Goal: Check status: Check status

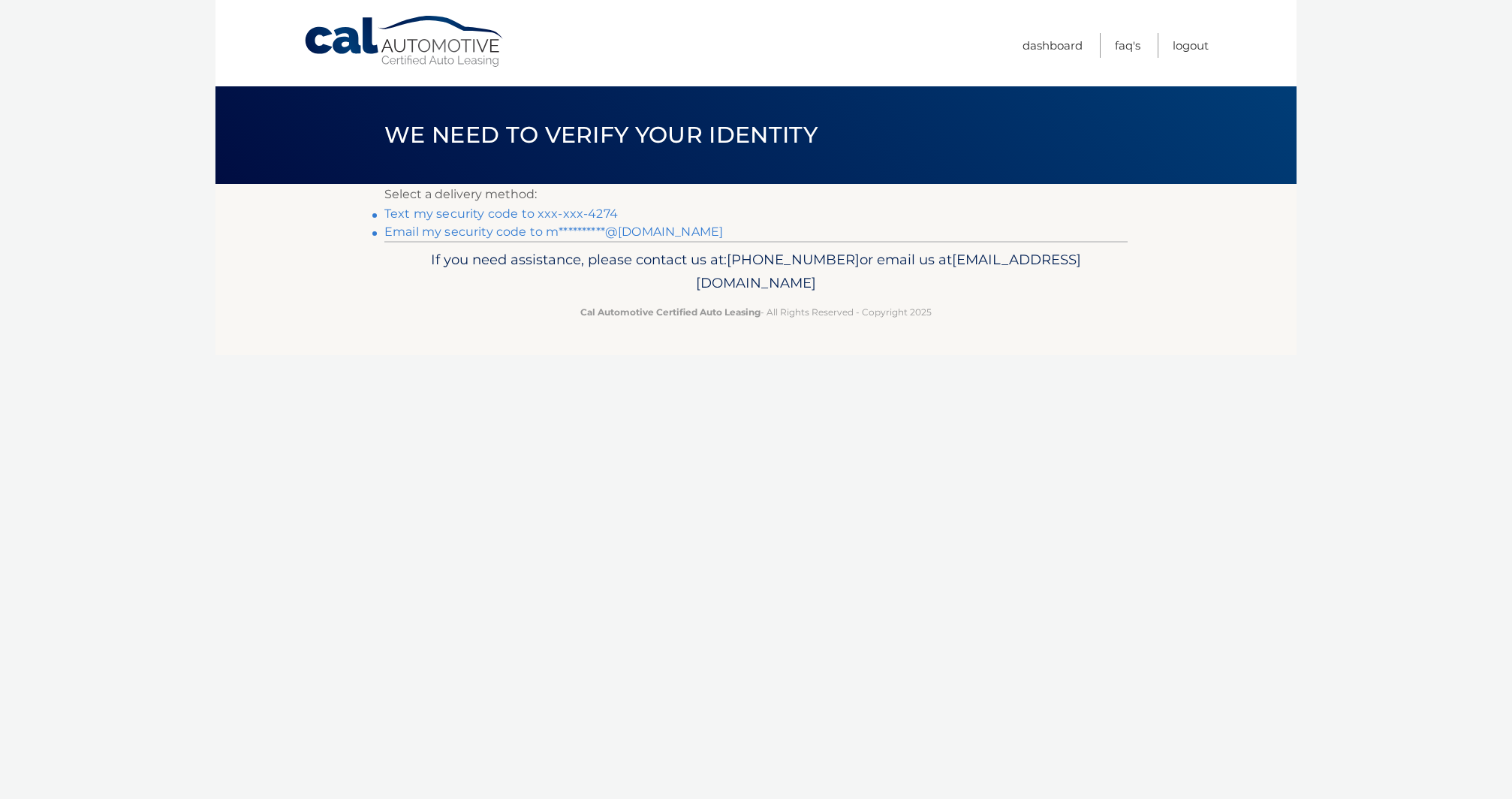
click at [505, 234] on link "**********" at bounding box center [553, 231] width 338 height 14
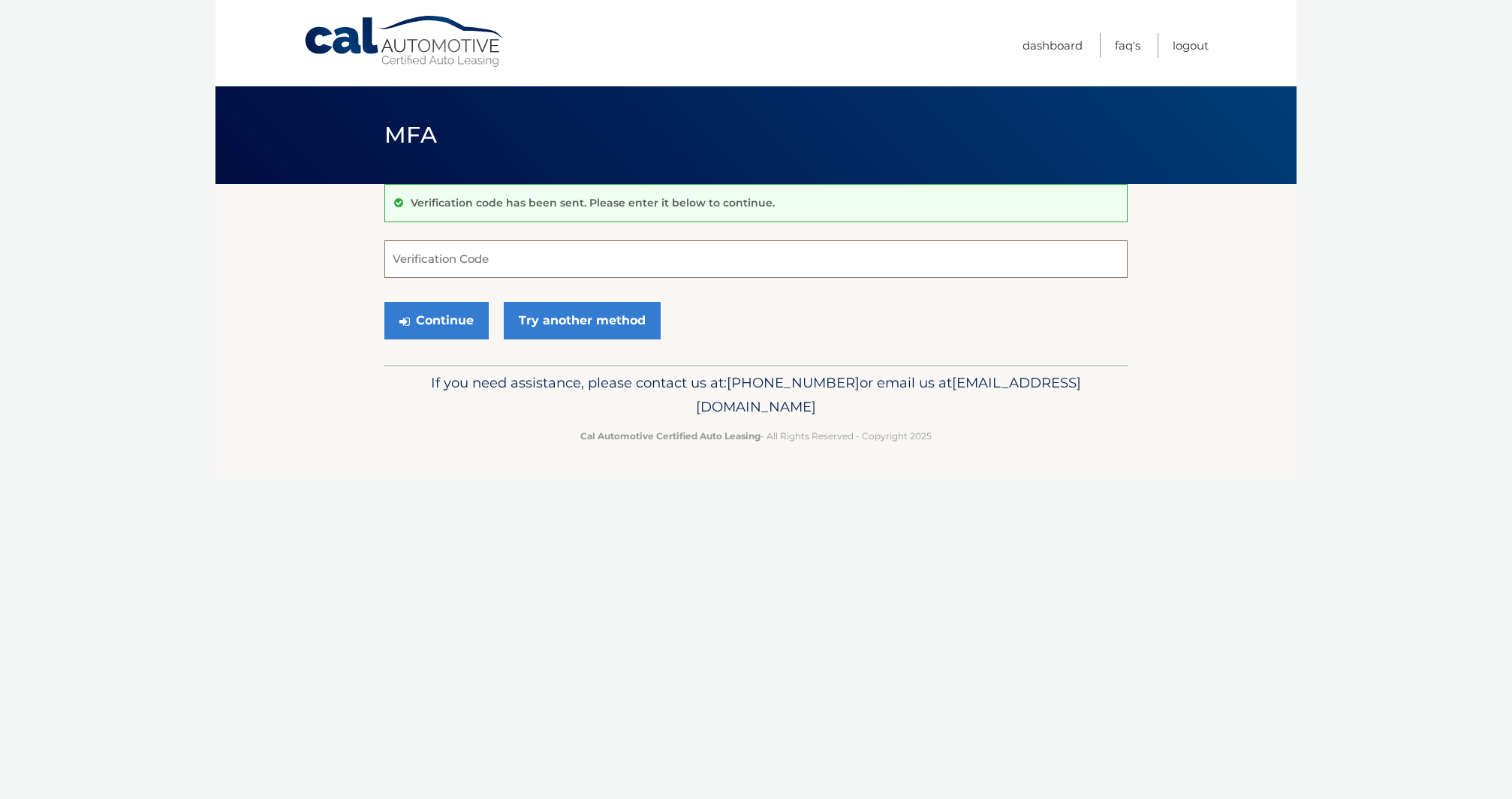
click at [476, 267] on input "Verification Code" at bounding box center [756, 258] width 743 height 37
paste input "137832"
type input "137832"
click at [424, 328] on button "Continue" at bounding box center [436, 320] width 104 height 37
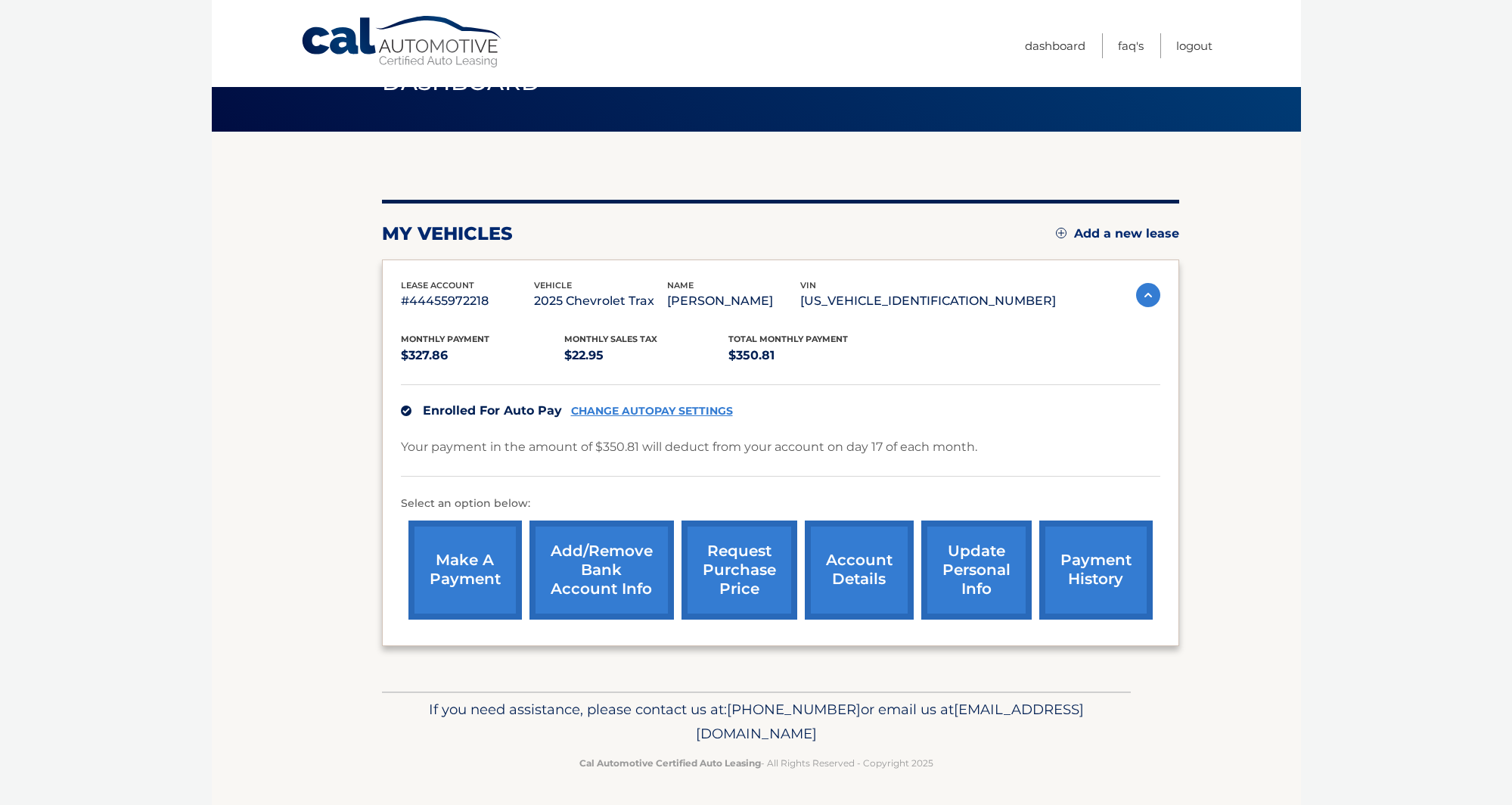
scroll to position [54, 0]
click at [1061, 581] on link "payment history" at bounding box center [1096, 569] width 113 height 99
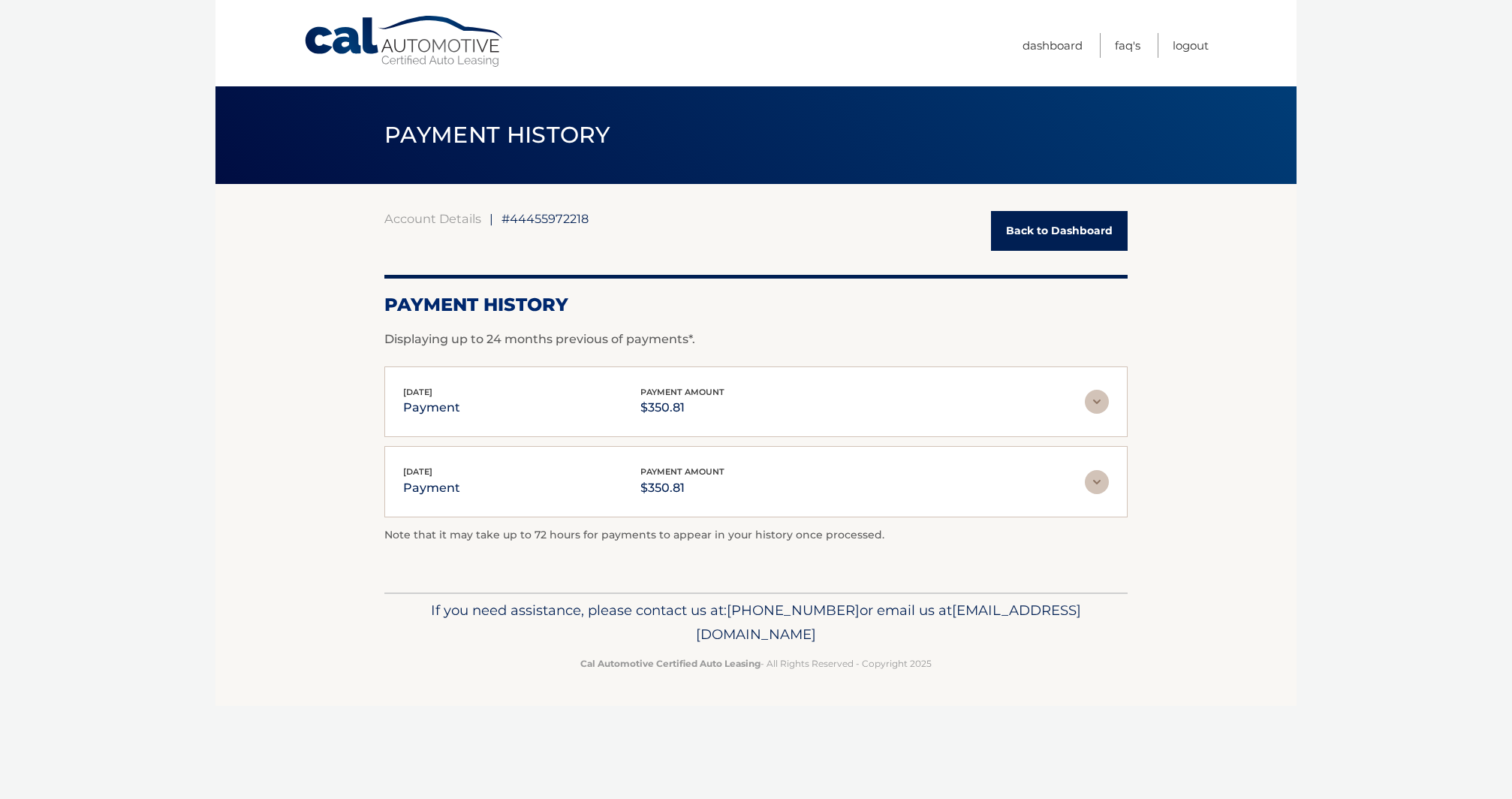
click at [1055, 236] on link "Back to Dashboard" at bounding box center [1060, 231] width 137 height 40
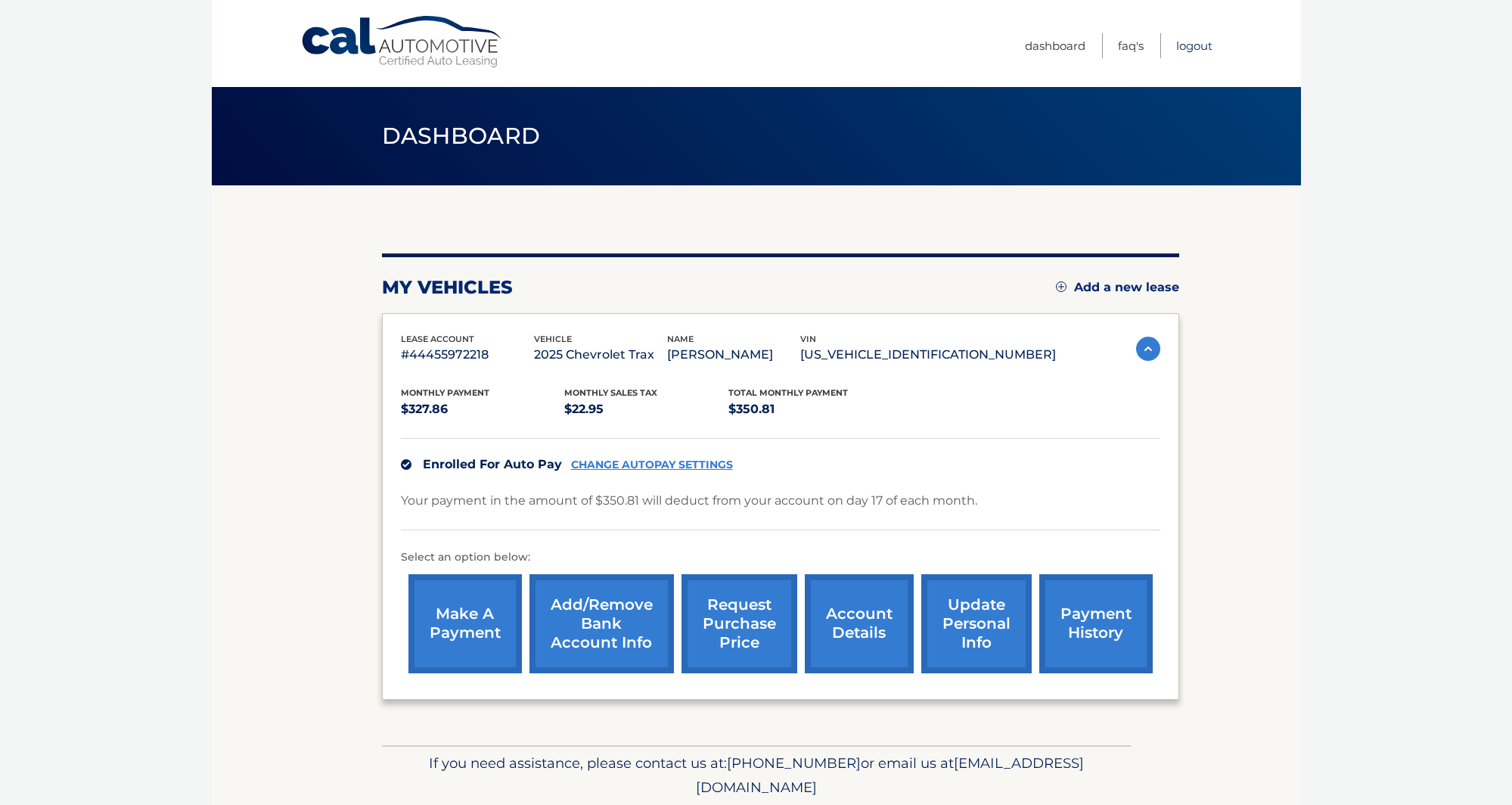
click at [1194, 44] on link "Logout" at bounding box center [1194, 45] width 36 height 25
